Goal: Information Seeking & Learning: Learn about a topic

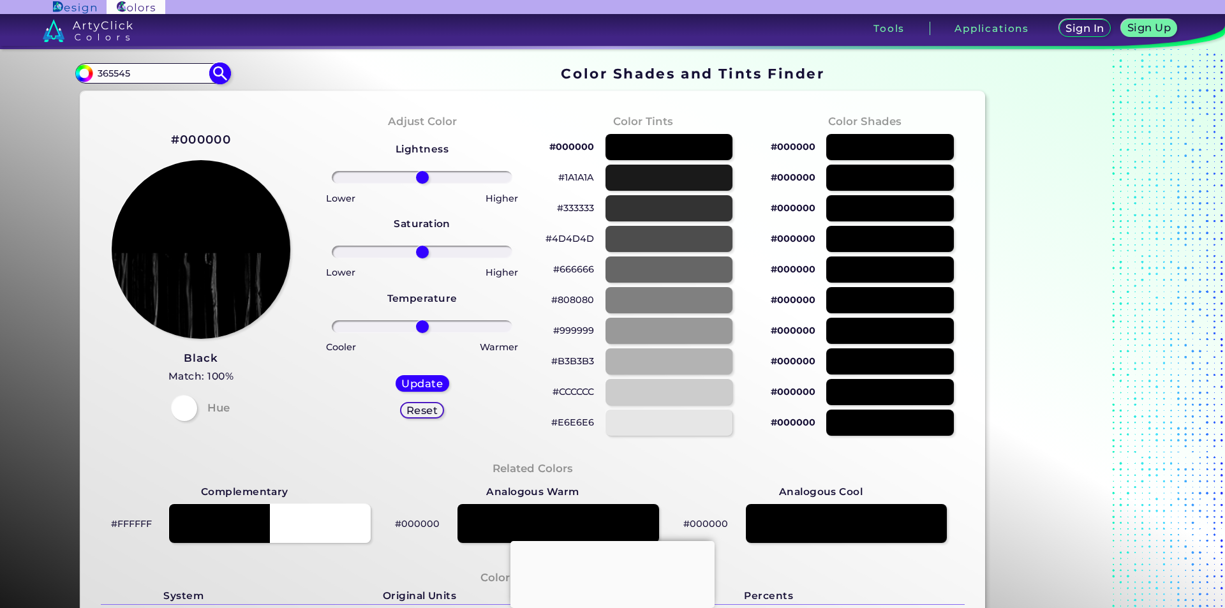
click at [219, 73] on img at bounding box center [220, 74] width 22 height 22
type input "#000000"
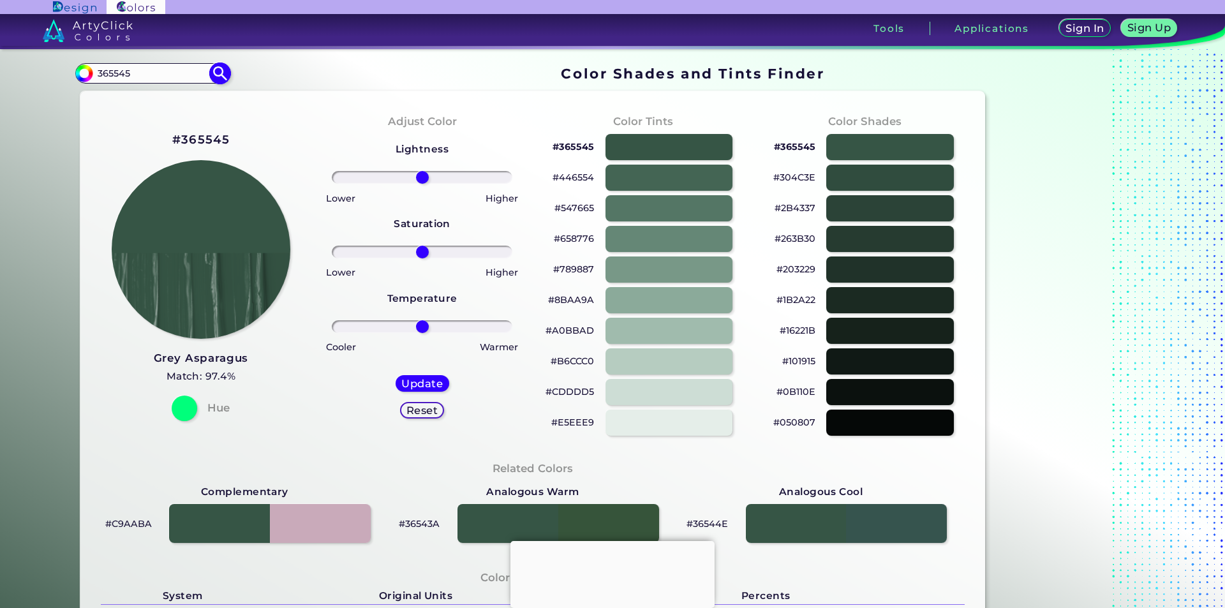
drag, startPoint x: 158, startPoint y: 75, endPoint x: 89, endPoint y: 76, distance: 68.9
click at [89, 76] on div "#000000 365545 Acadia ◉ Acid Green ◉ Aero Blue ◉ Alabaster ◉ Albescent White ◉ …" at bounding box center [152, 73] width 154 height 20
type input "DARK GREEN"
click at [209, 71] on img at bounding box center [220, 74] width 22 height 22
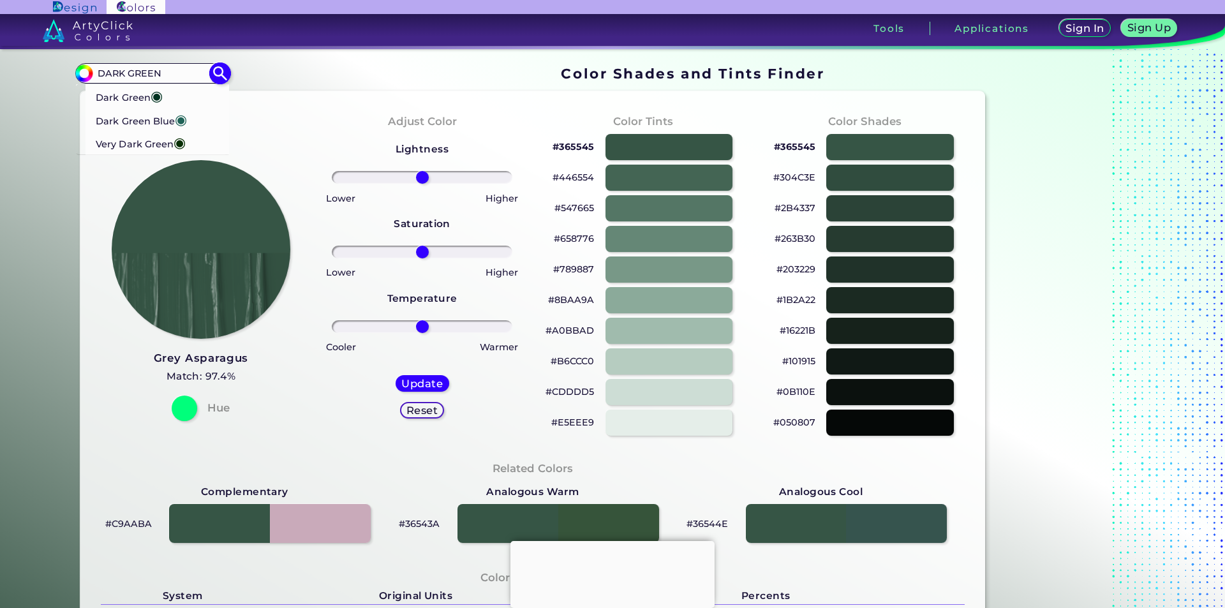
click at [126, 91] on p "Dark Green ◉" at bounding box center [129, 96] width 67 height 24
type input "#013220"
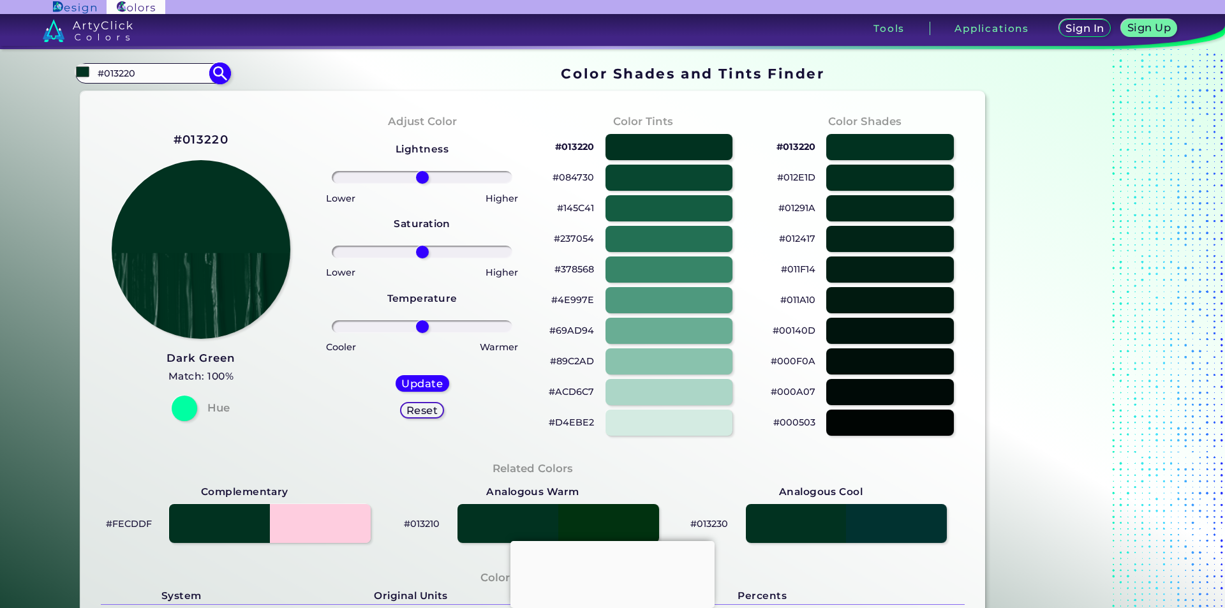
drag, startPoint x: 159, startPoint y: 73, endPoint x: 84, endPoint y: 66, distance: 74.9
click at [84, 66] on div "#013220 #013220 Dark Green ◉ Dark Green Blue ◉ Very Dark Green ◉ Acadia ◉ Acid …" at bounding box center [152, 73] width 154 height 20
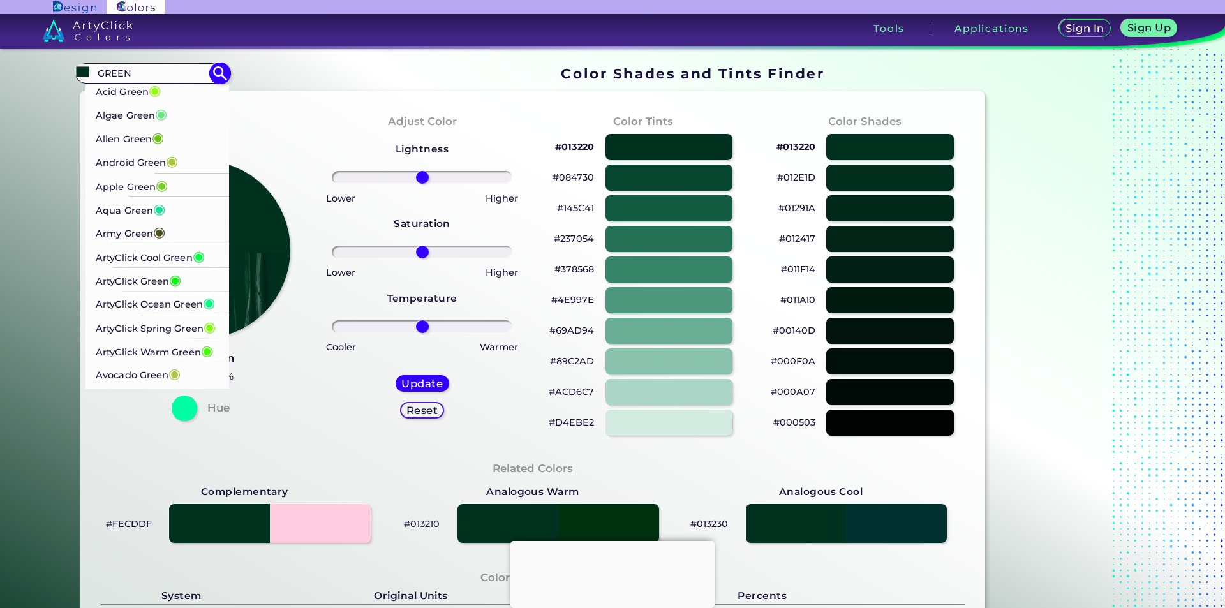
type input "GREEN"
click at [144, 233] on p "Army Green ◉" at bounding box center [131, 233] width 70 height 24
type input "#4b5320"
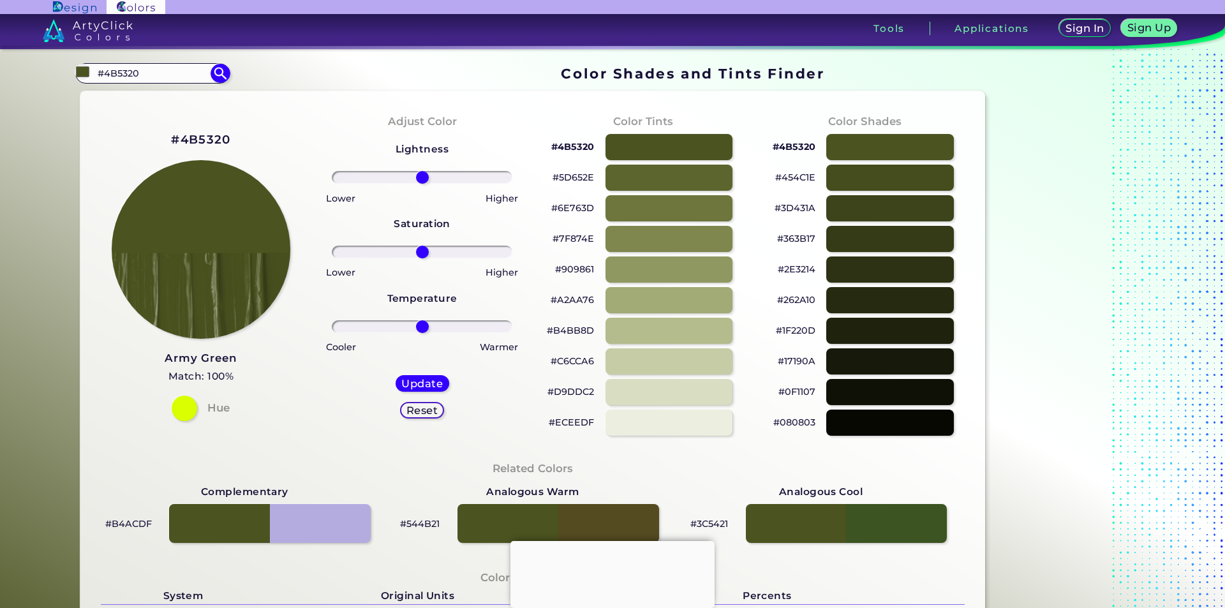
click at [582, 269] on p "#909861" at bounding box center [574, 269] width 39 height 15
click at [567, 143] on p "#4B5320" at bounding box center [572, 146] width 43 height 15
click at [580, 392] on p "#D9DDC2" at bounding box center [570, 391] width 47 height 15
click at [799, 239] on p "#363B17" at bounding box center [796, 238] width 38 height 15
click at [572, 424] on p "#ECEEDF" at bounding box center [571, 422] width 45 height 15
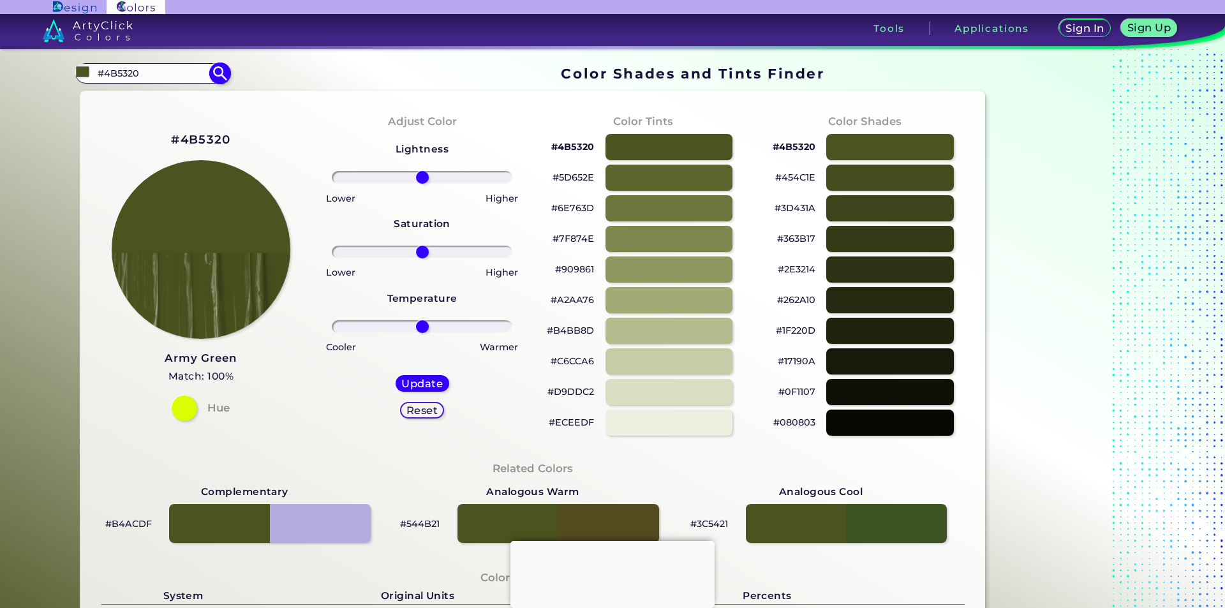
drag, startPoint x: 114, startPoint y: 73, endPoint x: 79, endPoint y: 75, distance: 34.5
click at [79, 75] on div "#4b5320 #4B5320 Acid Green ◉ Algae Green ◉ Alien Green ◉ Android Green ◉ Apple …" at bounding box center [152, 73] width 154 height 20
paste input "006838"
type input "006838"
click at [214, 68] on img at bounding box center [220, 74] width 22 height 22
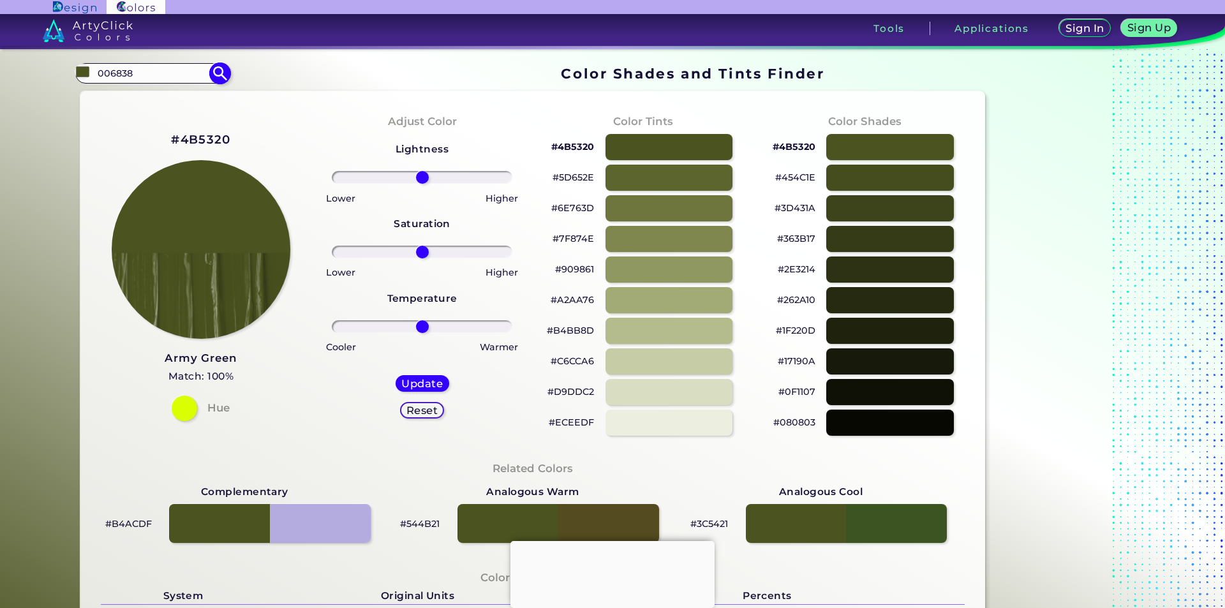
type input "#000000"
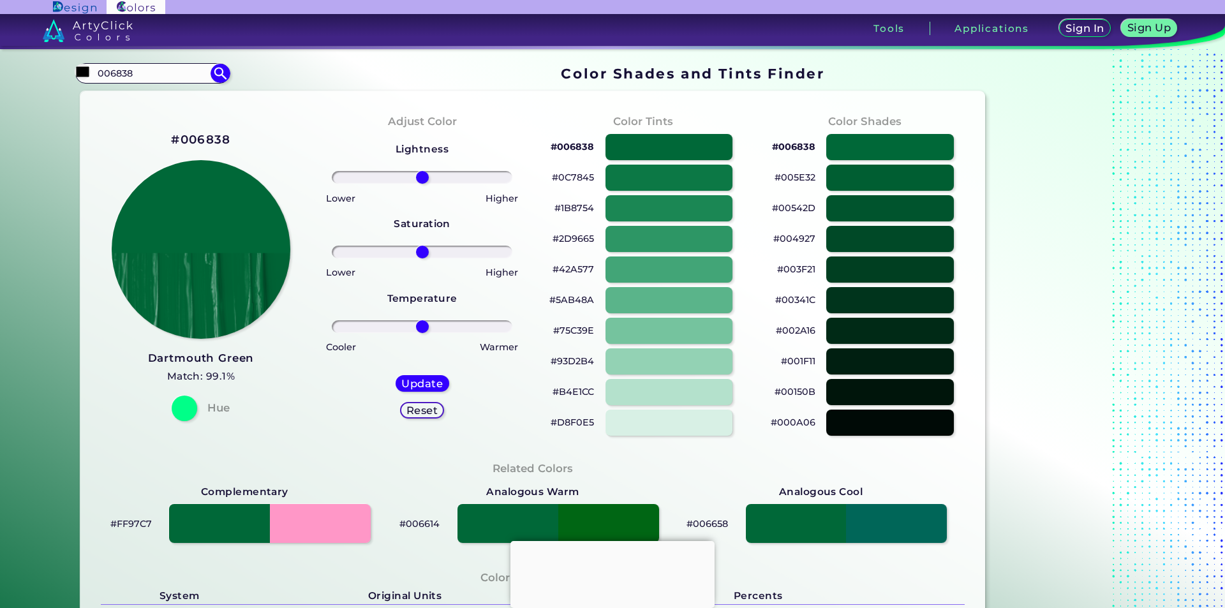
click at [572, 419] on p "#D8F0E5" at bounding box center [572, 422] width 43 height 15
click at [576, 360] on p "#93D2B4" at bounding box center [572, 360] width 43 height 15
